Goal: Navigation & Orientation: Find specific page/section

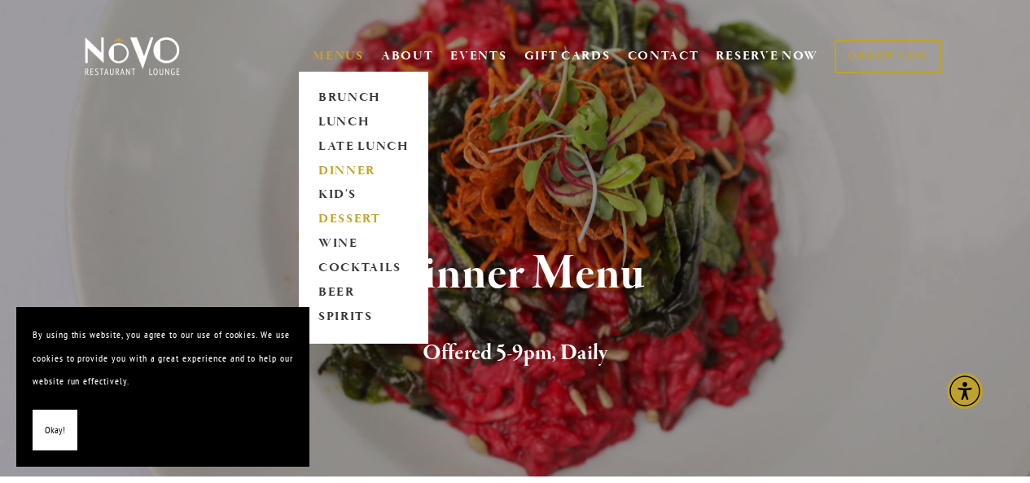
click at [353, 225] on link "DESSERT" at bounding box center [364, 220] width 102 height 24
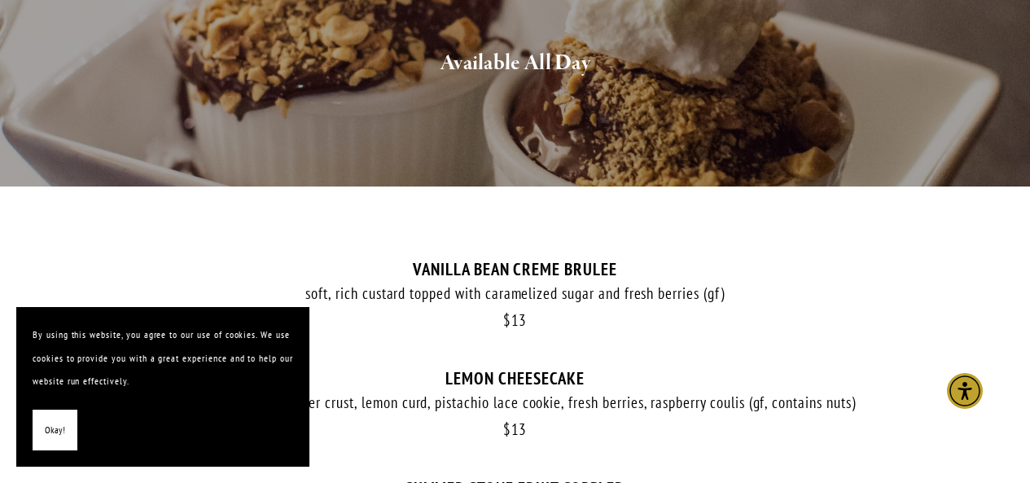
scroll to position [322, 0]
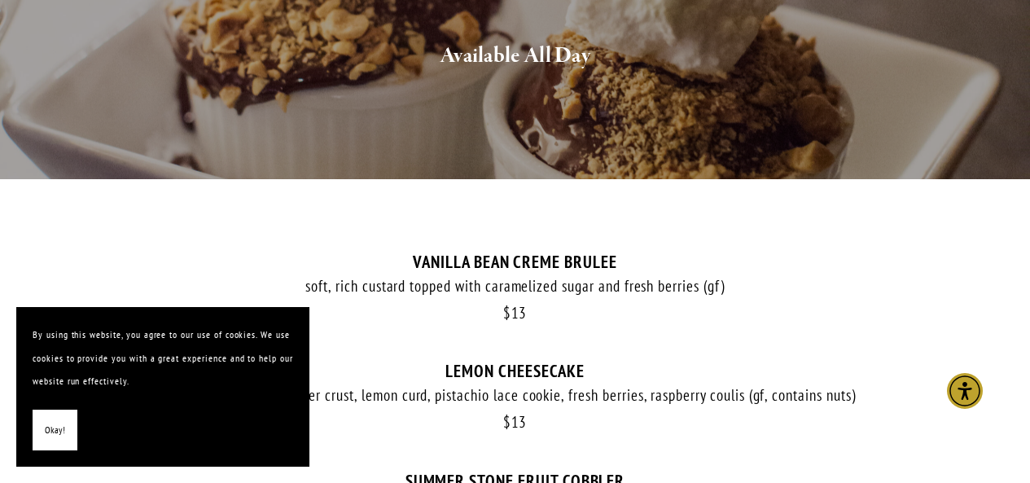
click at [59, 427] on span "Okay!" at bounding box center [55, 430] width 20 height 24
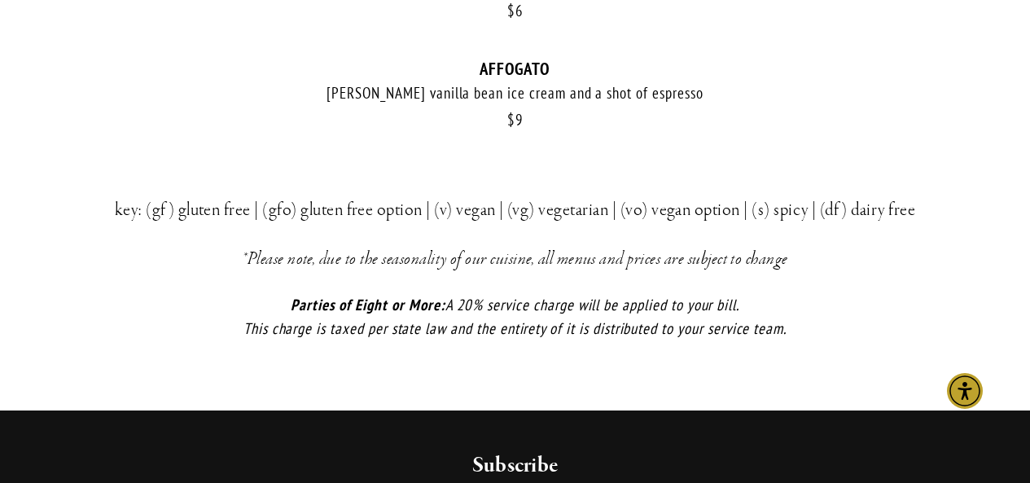
scroll to position [0, 0]
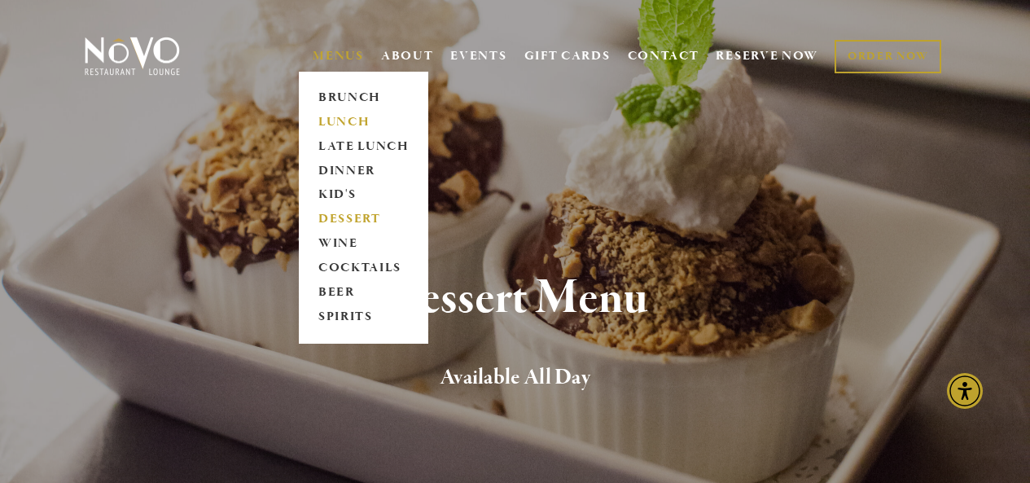
click at [339, 122] on link "LUNCH" at bounding box center [364, 122] width 102 height 24
